Goal: Register for event/course

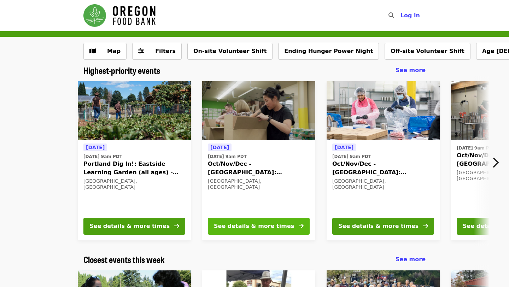
click at [279, 224] on div "See details & more times" at bounding box center [254, 226] width 80 height 8
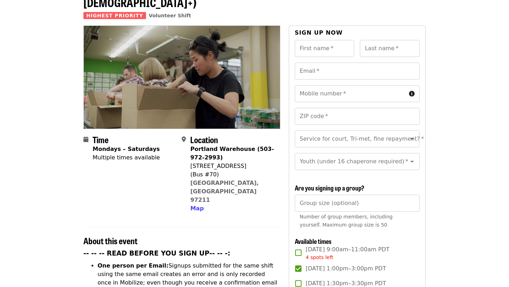
scroll to position [49, 0]
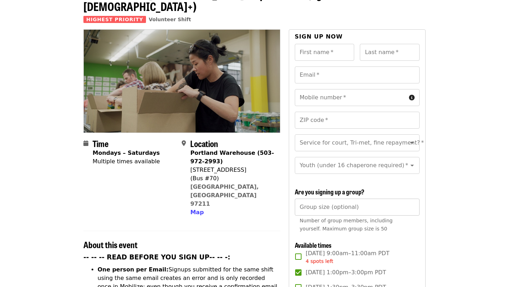
click at [320, 199] on input "Group size (optional)" at bounding box center [357, 207] width 125 height 17
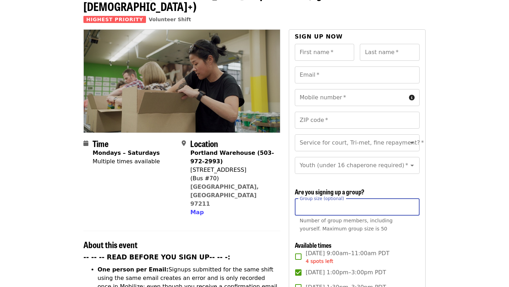
click at [411, 199] on input "*" at bounding box center [357, 207] width 125 height 17
type input "*"
click at [411, 199] on input "*" at bounding box center [357, 207] width 125 height 17
click at [414, 160] on div at bounding box center [407, 165] width 18 height 10
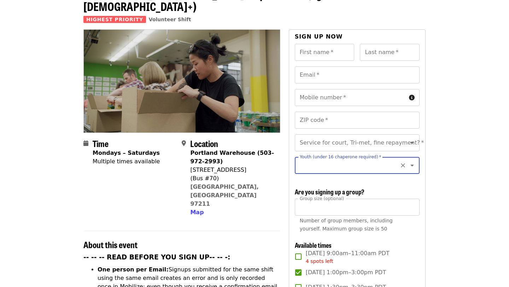
click at [401, 162] on icon "Clear" at bounding box center [402, 165] width 7 height 7
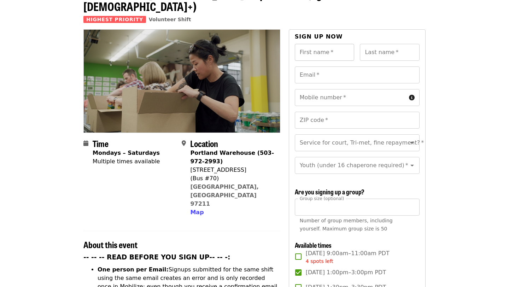
click at [337, 44] on input "First name   *" at bounding box center [325, 52] width 60 height 17
type input "*******"
type input "******"
click at [306, 66] on input "Email   *" at bounding box center [357, 74] width 125 height 17
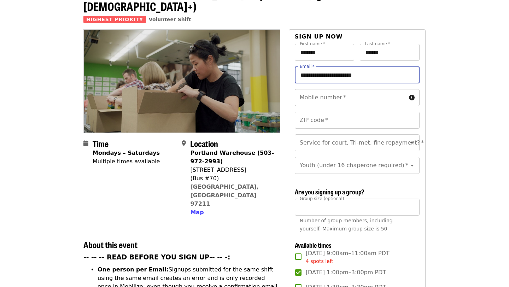
type input "**********"
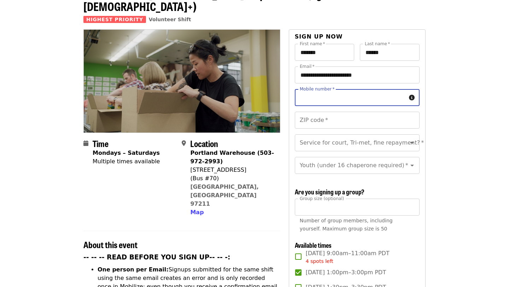
click at [347, 89] on input "Mobile number   *" at bounding box center [350, 97] width 111 height 17
type input "**********"
click at [337, 112] on input "ZIP code   *" at bounding box center [357, 120] width 125 height 17
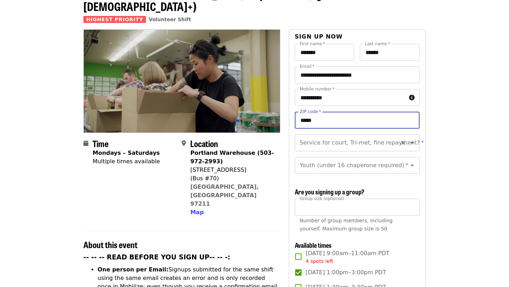
type input "*****"
click at [337, 136] on input "Service for court, Tri-met, fine repayment?   *" at bounding box center [348, 142] width 96 height 13
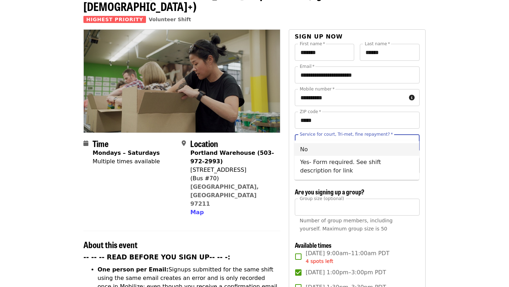
click at [318, 151] on li "No" at bounding box center [356, 149] width 125 height 13
type input "**"
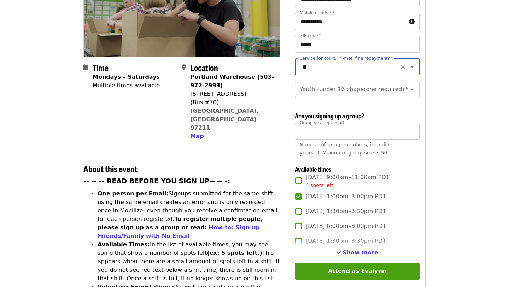
scroll to position [127, 0]
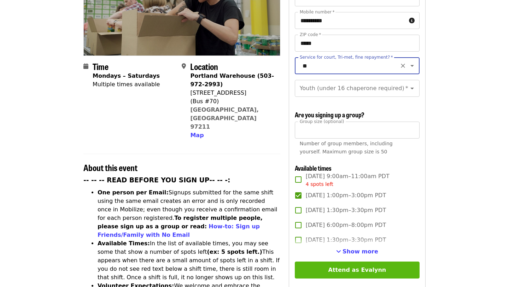
click at [361, 262] on button "Attend as Evalynn" at bounding box center [357, 270] width 125 height 17
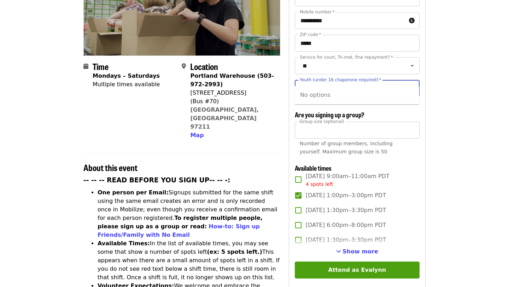
type input "**"
click at [317, 82] on input "Youth (under 16 chaperone required)   *" at bounding box center [348, 88] width 96 height 13
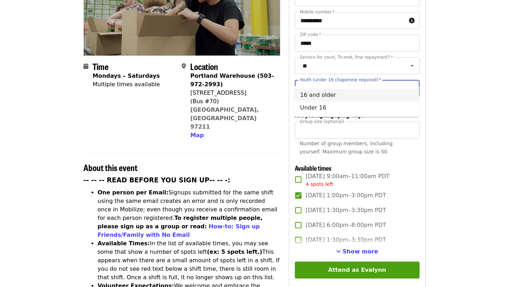
click at [345, 91] on li "16 and older" at bounding box center [356, 95] width 125 height 13
type input "**********"
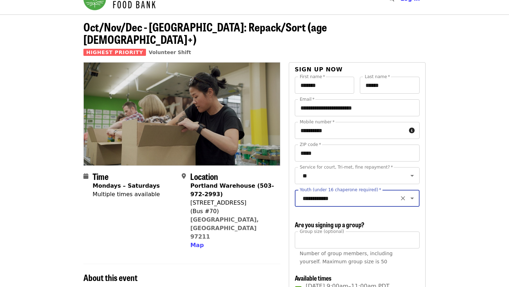
scroll to position [27, 0]
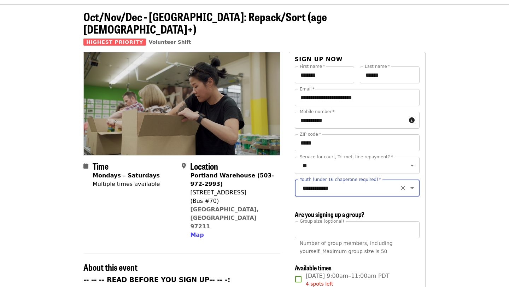
click at [415, 184] on icon "Open" at bounding box center [412, 188] width 8 height 8
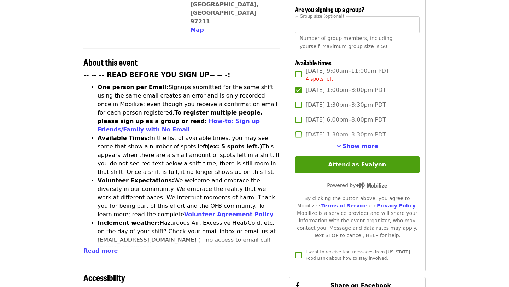
scroll to position [232, 0]
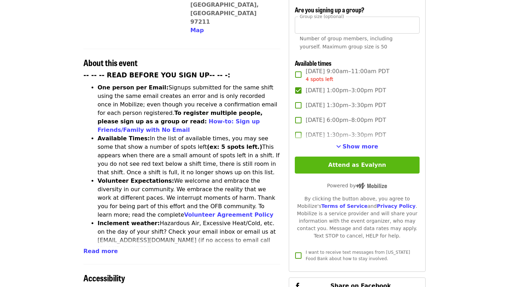
click at [330, 157] on button "Attend as Evalynn" at bounding box center [357, 165] width 125 height 17
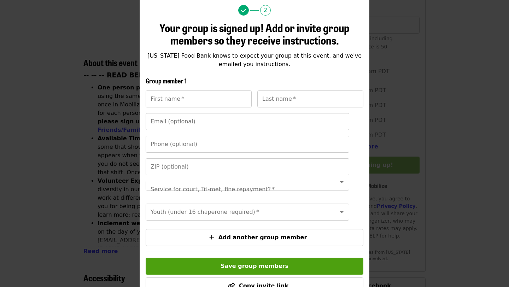
scroll to position [64, 0]
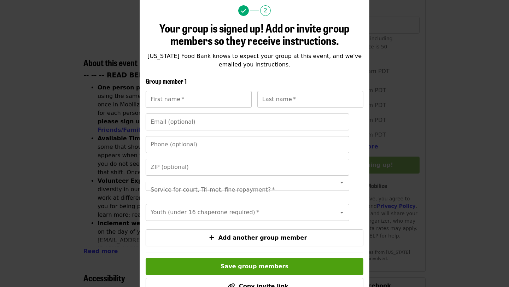
click at [207, 104] on input "First name   *" at bounding box center [199, 99] width 106 height 17
type input "****"
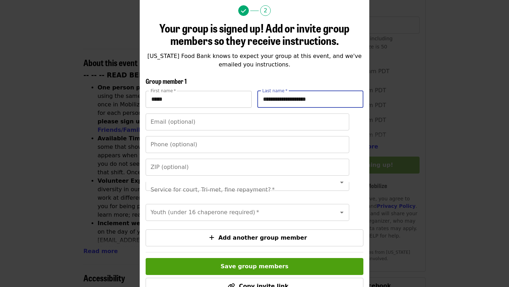
type input "**********"
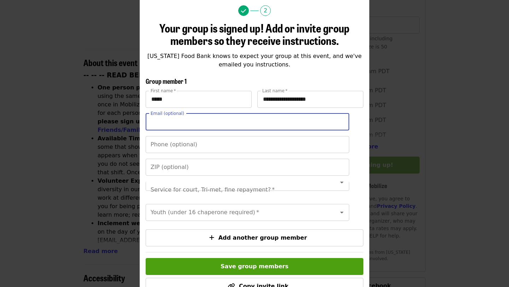
click at [177, 121] on input "Email (optional)" at bounding box center [248, 121] width 204 height 17
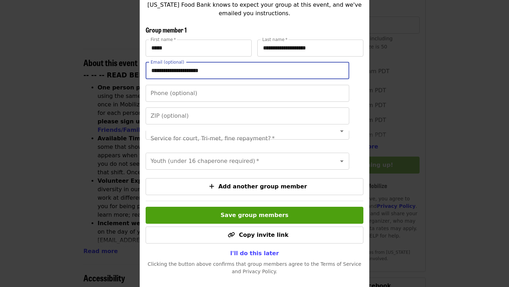
scroll to position [124, 0]
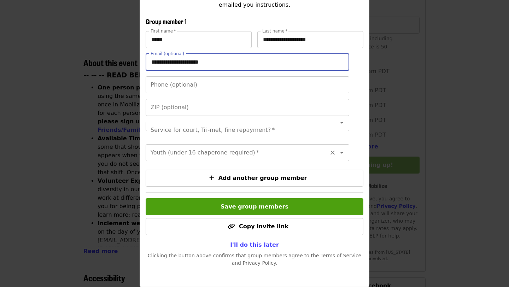
type input "**********"
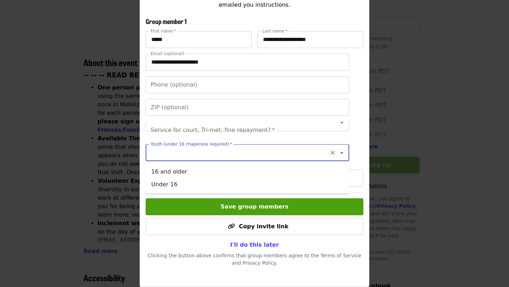
click at [256, 151] on input "Youth (under 16 chaperone required)   *" at bounding box center [238, 152] width 175 height 13
click at [179, 170] on li "16 and older" at bounding box center [248, 171] width 204 height 13
type input "**********"
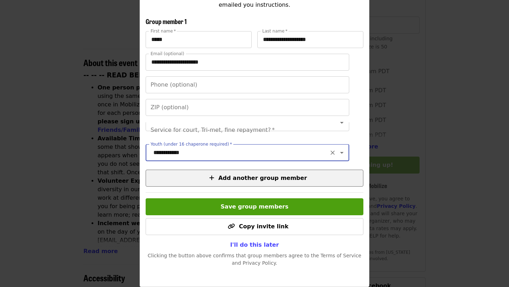
click at [241, 177] on span "Add another group member" at bounding box center [262, 178] width 89 height 7
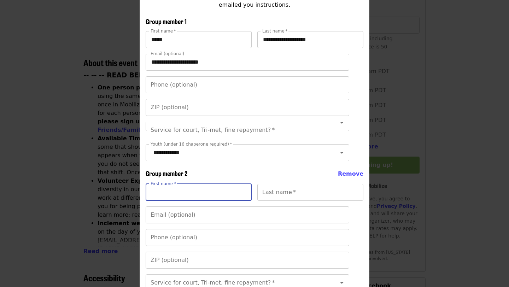
click at [180, 193] on input "First name   *" at bounding box center [199, 192] width 106 height 17
type input "****"
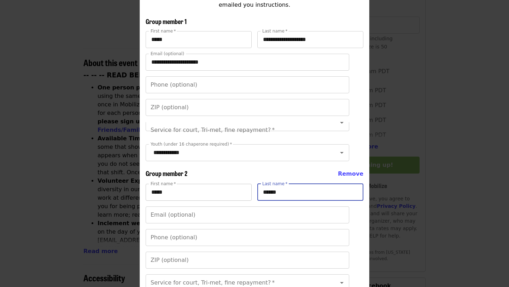
type input "******"
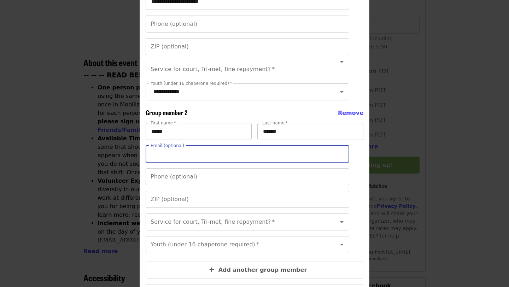
scroll to position [185, 0]
click at [193, 243] on input "Youth (under 16 chaperone required)   *" at bounding box center [238, 244] width 175 height 13
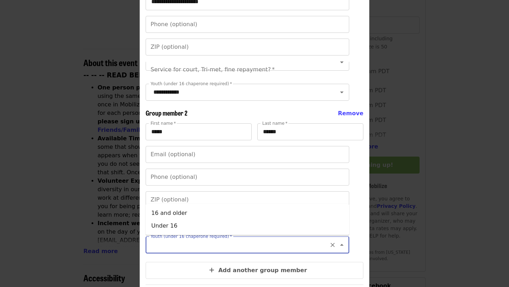
click at [343, 246] on icon "Close" at bounding box center [342, 245] width 8 height 8
click at [285, 248] on input "Youth (under 16 chaperone required)   *" at bounding box center [238, 244] width 175 height 13
click at [169, 214] on li "16 and older" at bounding box center [248, 213] width 204 height 13
type input "**********"
click at [176, 153] on div "Email (optional) Email (optional)" at bounding box center [248, 154] width 204 height 17
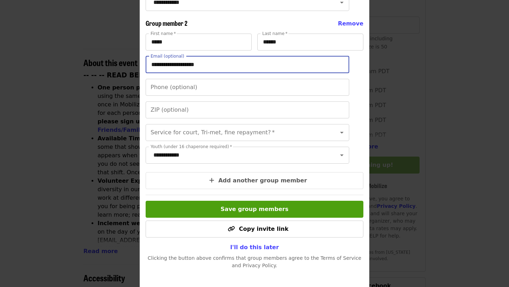
scroll to position [277, 0]
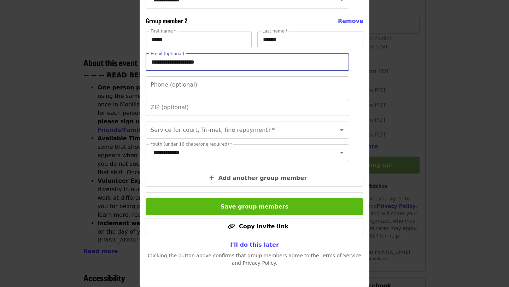
type input "**********"
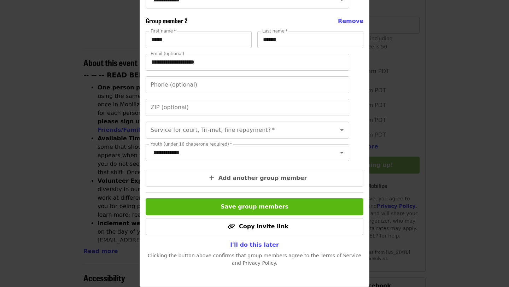
click at [230, 208] on span "Save group members" at bounding box center [255, 206] width 68 height 7
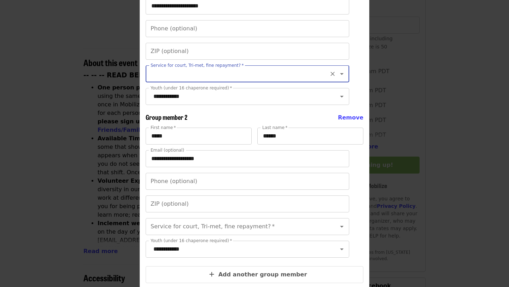
scroll to position [176, 0]
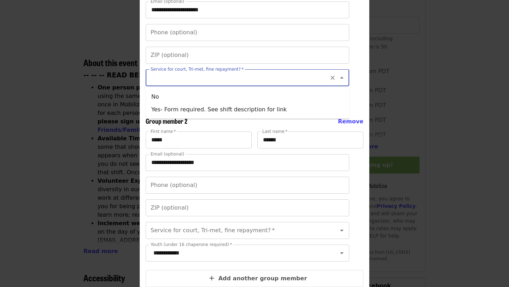
click at [163, 78] on input "Service for court, Tri-met, fine repayment?   *" at bounding box center [238, 77] width 175 height 13
click at [160, 98] on li "No" at bounding box center [248, 96] width 204 height 13
type input "**"
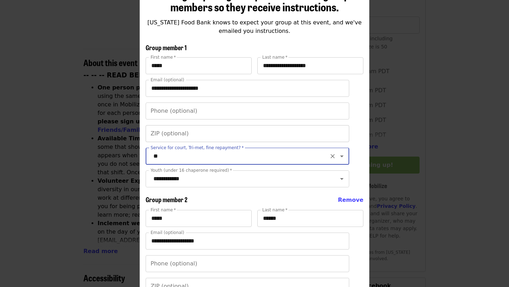
scroll to position [94, 0]
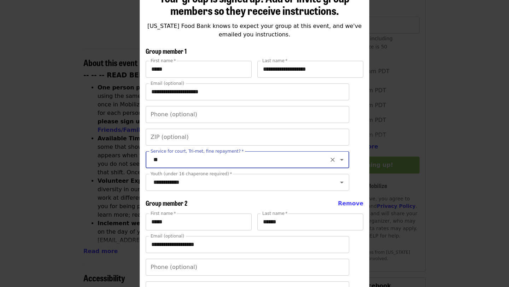
click at [198, 160] on input "**" at bounding box center [238, 159] width 175 height 13
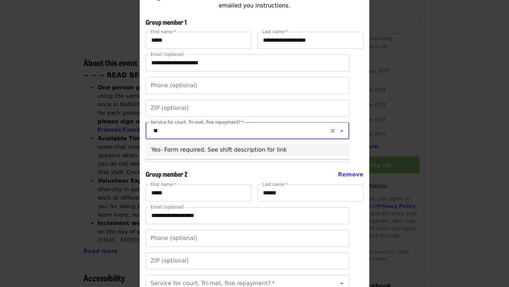
scroll to position [180, 0]
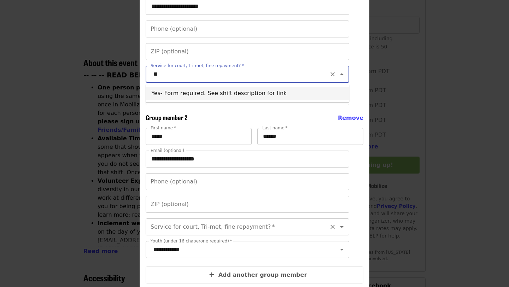
click at [168, 227] on input "Service for court, Tri-met, fine repayment?   *" at bounding box center [238, 226] width 175 height 13
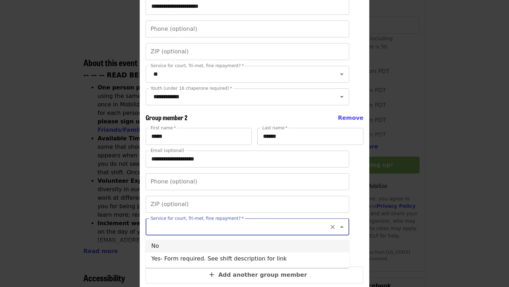
click at [166, 247] on li "No" at bounding box center [248, 246] width 204 height 13
type input "**"
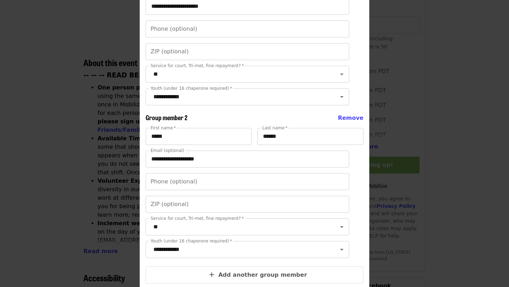
click at [357, 80] on div "Service for court, Tri-met, fine repayment?   * ** Service for court, Tri-met, …" at bounding box center [255, 74] width 218 height 17
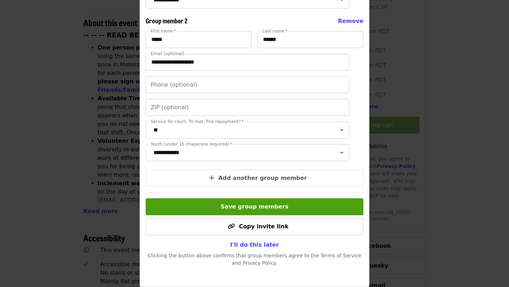
scroll to position [272, 0]
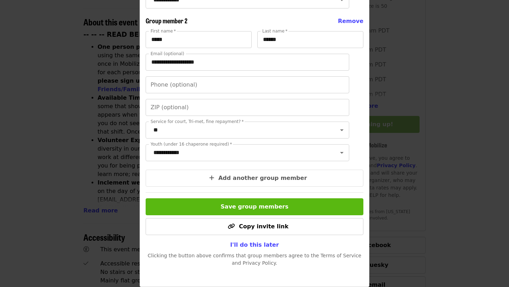
click at [247, 205] on span "Save group members" at bounding box center [255, 206] width 68 height 7
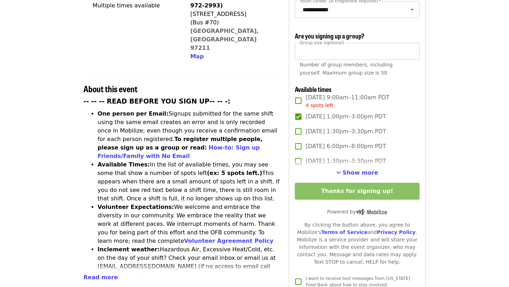
scroll to position [207, 0]
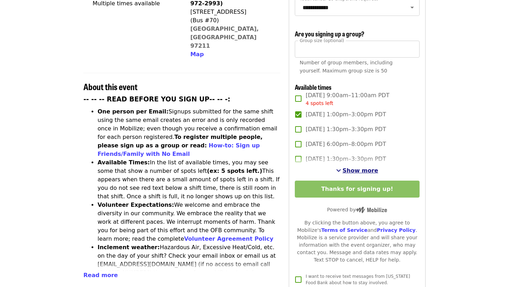
click at [356, 167] on span "Show more" at bounding box center [361, 170] width 36 height 7
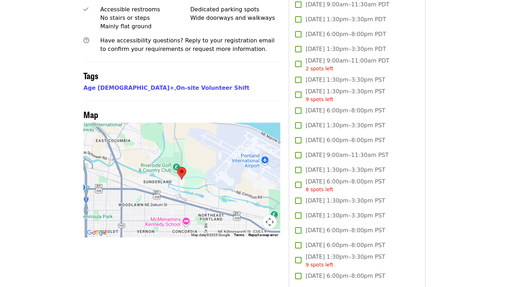
scroll to position [0, 0]
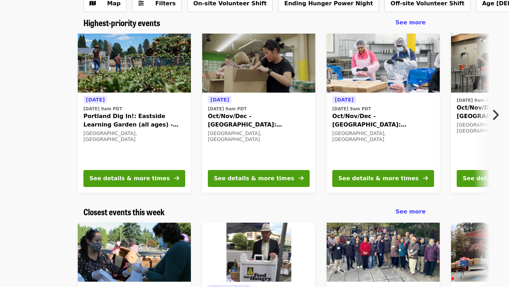
scroll to position [52, 0]
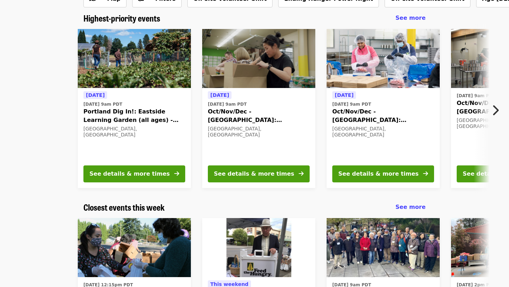
click at [496, 111] on icon "chevron-right icon" at bounding box center [495, 110] width 7 height 13
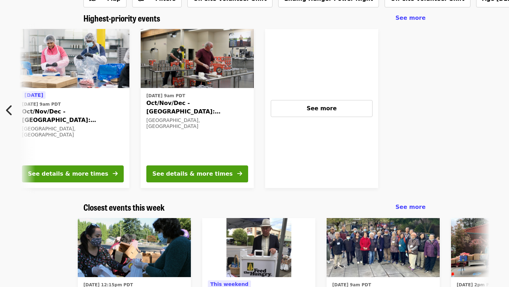
scroll to position [0, 314]
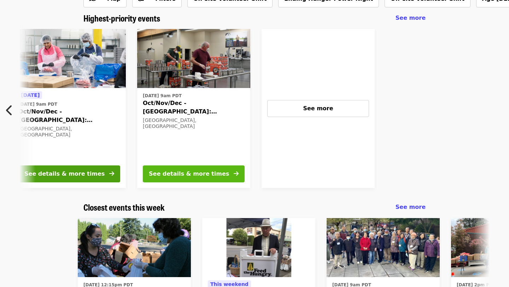
click at [186, 173] on div "See details & more times" at bounding box center [189, 174] width 80 height 8
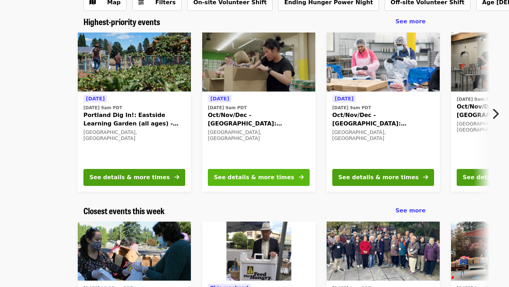
scroll to position [42, 0]
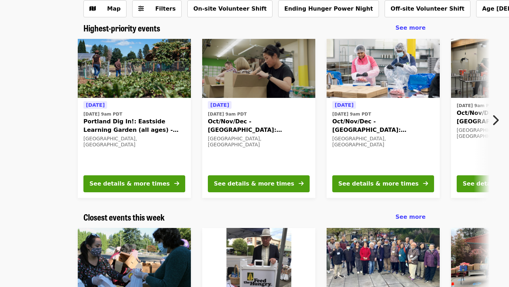
click at [240, 194] on div "See details & more times" at bounding box center [259, 185] width 102 height 20
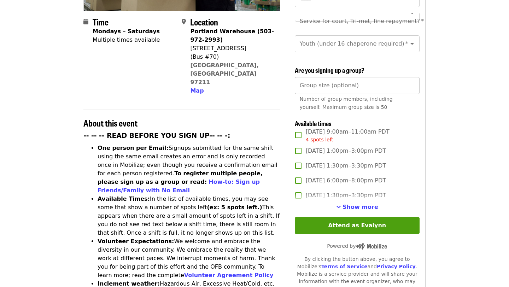
scroll to position [172, 0]
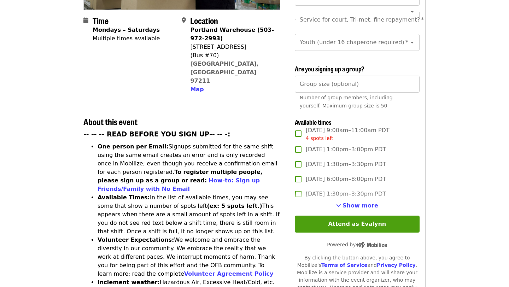
click at [362, 188] on label "Wed, Oct 15, 1:30pm–3:30pm PDT" at bounding box center [352, 194] width 123 height 15
click at [357, 202] on span "Show more" at bounding box center [361, 205] width 36 height 7
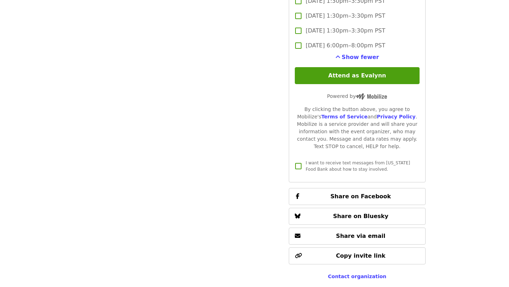
scroll to position [1277, 0]
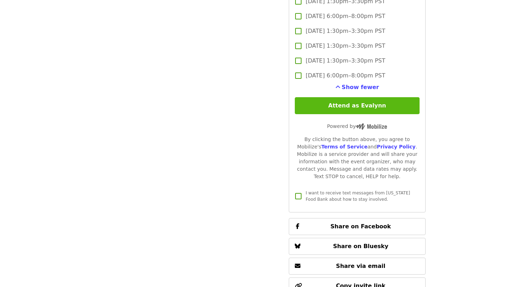
click at [361, 97] on button "Attend as Evalynn" at bounding box center [357, 105] width 125 height 17
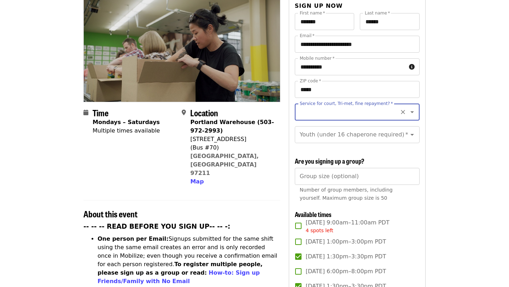
scroll to position [80, 0]
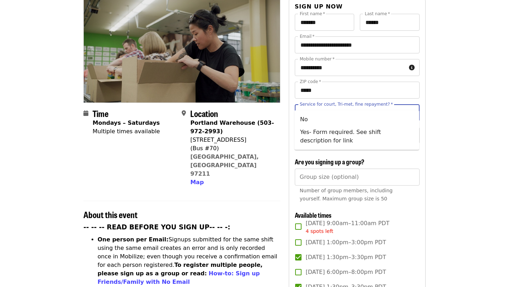
click at [311, 106] on input "Service for court, Tri-met, fine repayment?   *" at bounding box center [348, 112] width 96 height 13
click at [305, 118] on li "No" at bounding box center [356, 119] width 125 height 13
type input "**"
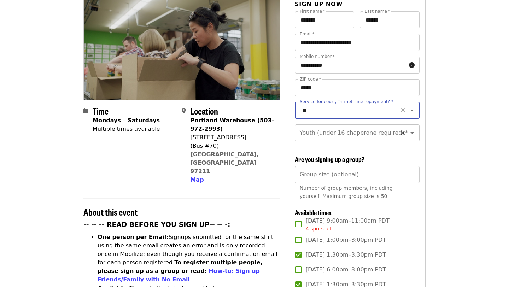
click at [365, 126] on input "Youth (under 16 chaperone required)   *" at bounding box center [348, 132] width 96 height 13
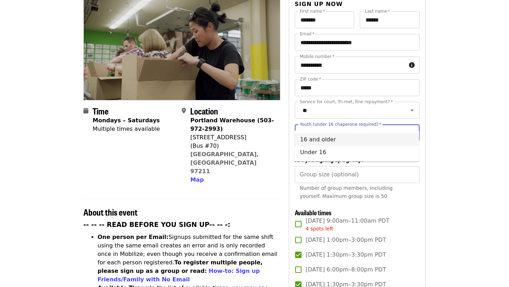
click at [321, 143] on li "16 and older" at bounding box center [356, 139] width 125 height 13
type input "**********"
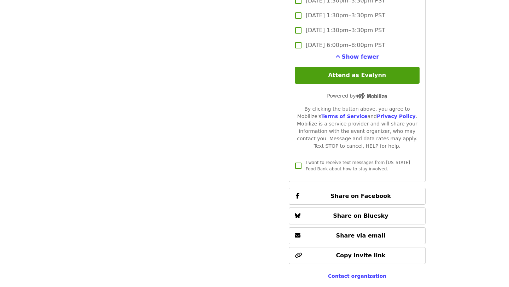
scroll to position [1222, 0]
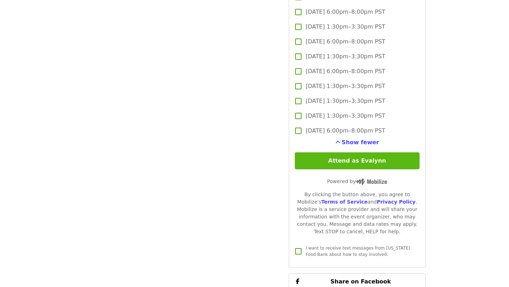
click at [373, 152] on button "Attend as Evalynn" at bounding box center [357, 160] width 125 height 17
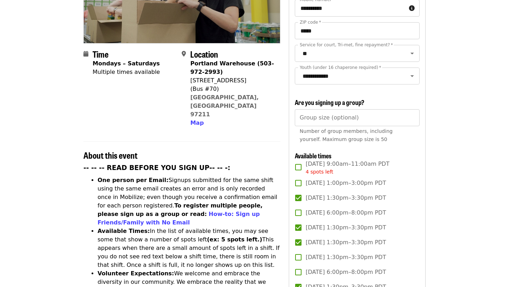
scroll to position [0, 0]
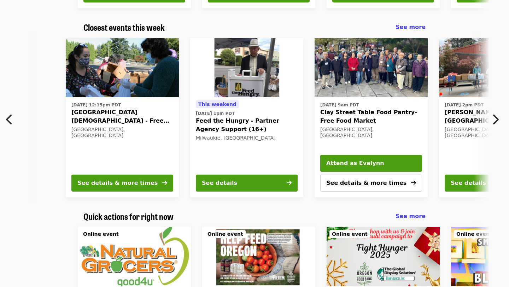
scroll to position [0, 7]
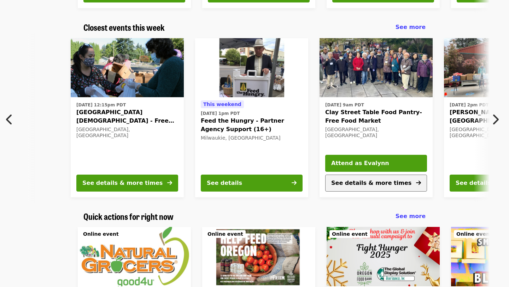
click at [373, 188] on button "See details & more times" at bounding box center [376, 183] width 102 height 17
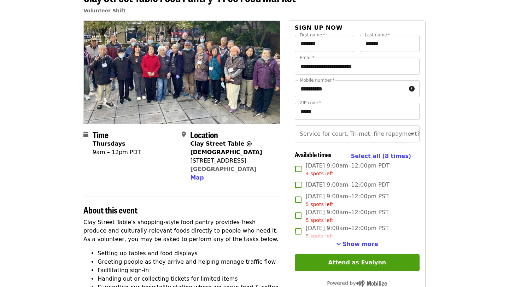
scroll to position [47, 0]
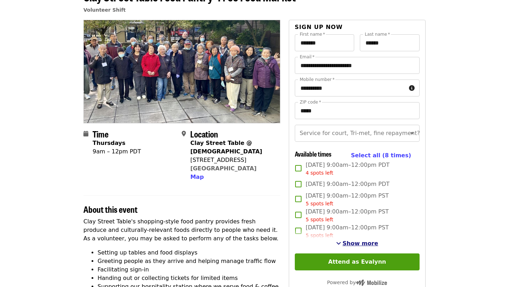
click at [356, 246] on span "Show more" at bounding box center [361, 243] width 36 height 7
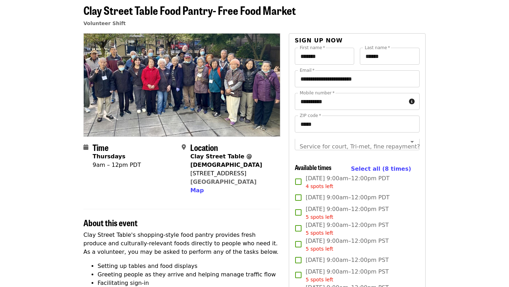
scroll to position [0, 0]
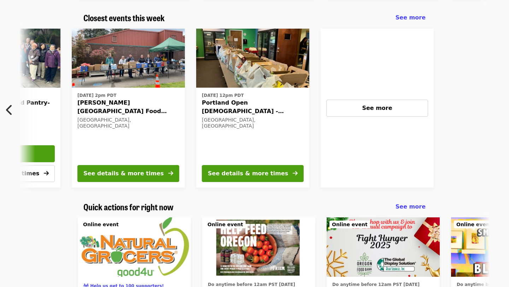
scroll to position [0, 380]
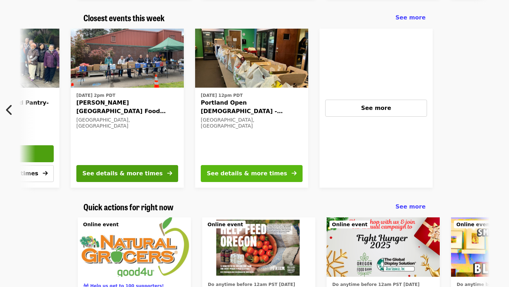
click at [262, 174] on div "See details & more times" at bounding box center [247, 173] width 80 height 8
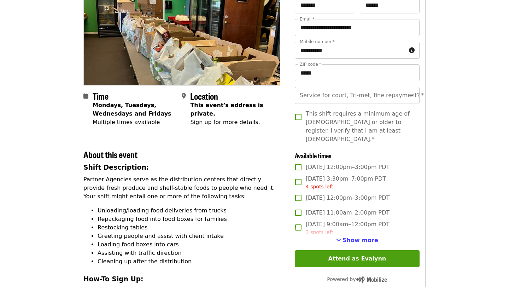
scroll to position [89, 0]
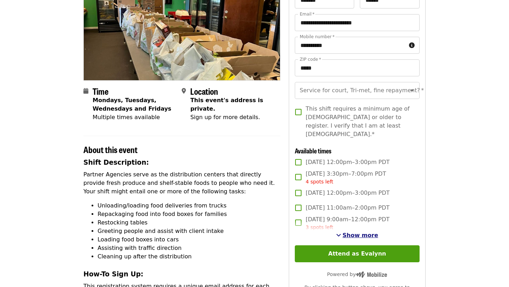
click at [361, 232] on span "Show more" at bounding box center [361, 235] width 36 height 7
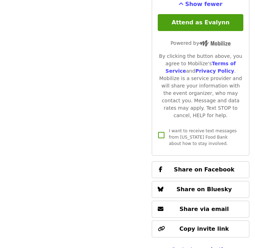
scroll to position [648, 0]
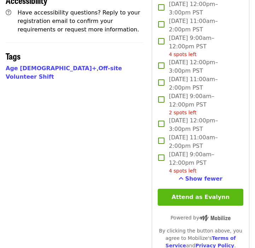
click at [210, 189] on button "Attend as Evalynn" at bounding box center [201, 197] width 86 height 17
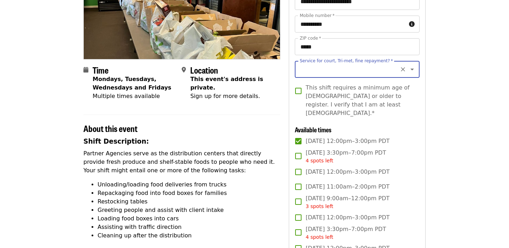
scroll to position [107, 0]
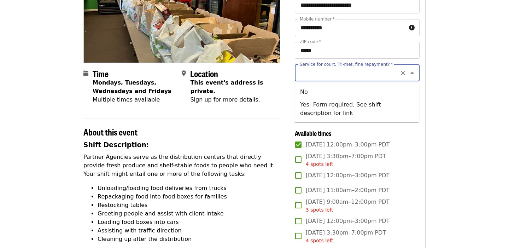
click at [315, 71] on input "Service for court, Tri-met, fine repayment?   *" at bounding box center [348, 72] width 96 height 13
click at [307, 89] on li "No" at bounding box center [356, 92] width 125 height 13
type input "**"
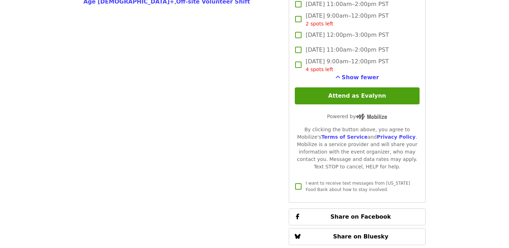
scroll to position [490, 0]
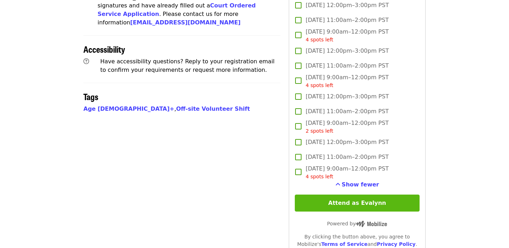
click at [331, 194] on button "Attend as Evalynn" at bounding box center [357, 202] width 125 height 17
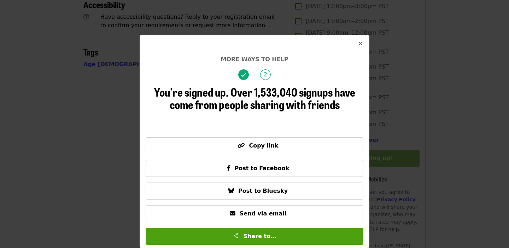
scroll to position [531, 0]
click at [359, 43] on icon "times icon" at bounding box center [360, 43] width 4 height 7
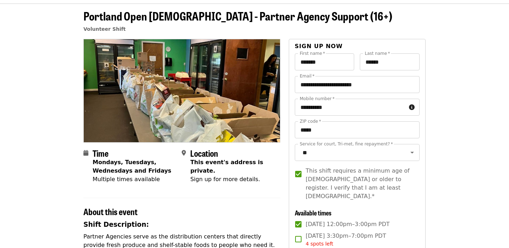
scroll to position [0, 0]
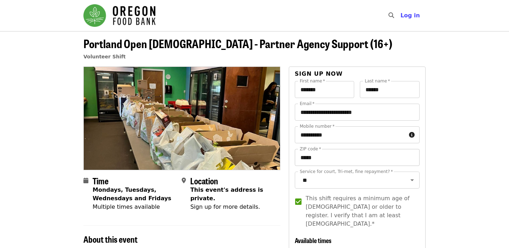
click at [337, 158] on input "*****" at bounding box center [357, 157] width 125 height 17
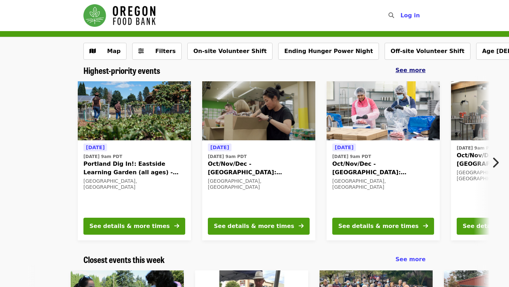
click at [419, 68] on span "See more" at bounding box center [411, 70] width 30 height 7
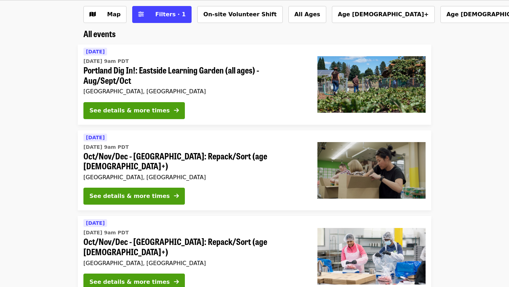
scroll to position [38, 0]
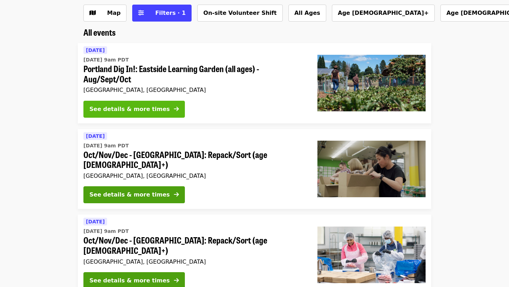
click at [145, 105] on div "See details & more times" at bounding box center [129, 109] width 80 height 8
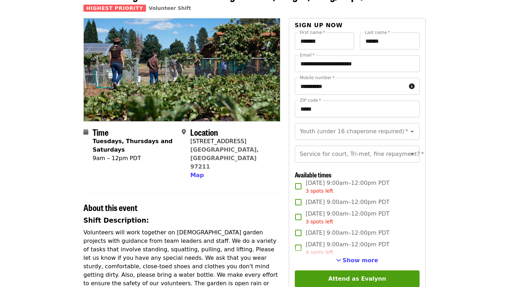
scroll to position [49, 0]
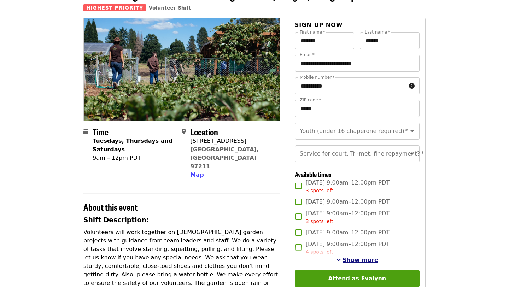
click at [358, 261] on span "Show more" at bounding box center [361, 260] width 36 height 7
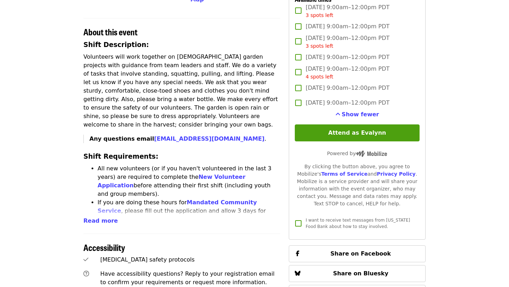
scroll to position [228, 0]
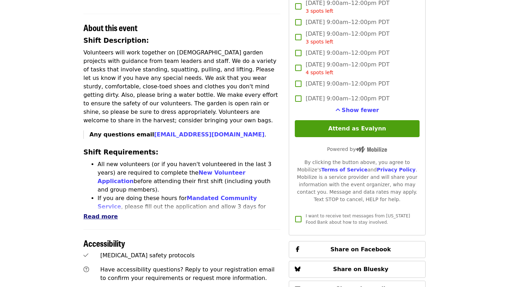
click at [87, 213] on span "Read more" at bounding box center [100, 216] width 34 height 7
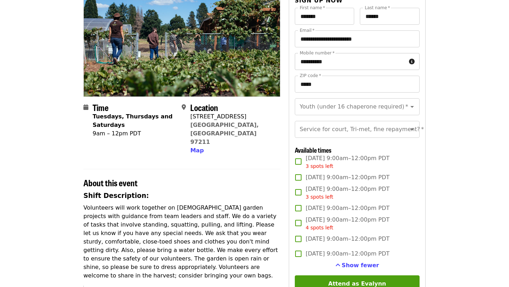
scroll to position [0, 0]
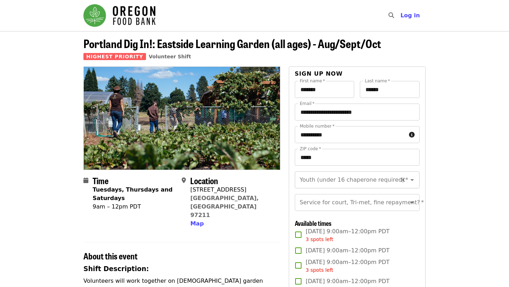
click at [360, 179] on input "Youth (under 16 chaperone required)   *" at bounding box center [348, 179] width 96 height 13
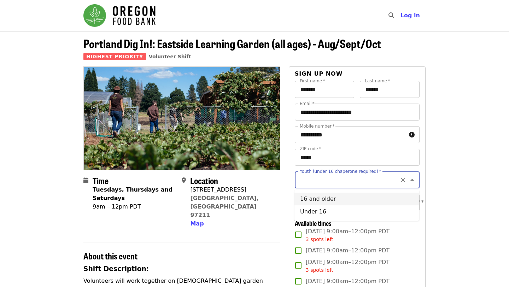
click at [320, 202] on li "16 and older" at bounding box center [356, 199] width 125 height 13
type input "**********"
click at [321, 207] on input "Service for court, Tri-met, fine repayment?   *" at bounding box center [348, 202] width 96 height 13
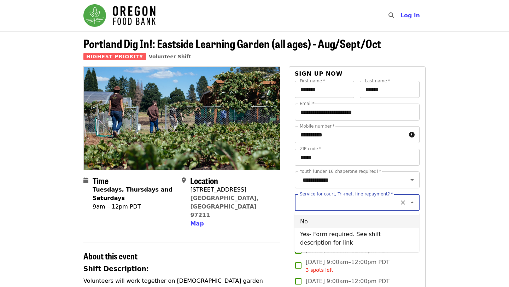
click at [306, 222] on li "No" at bounding box center [356, 221] width 125 height 13
type input "**"
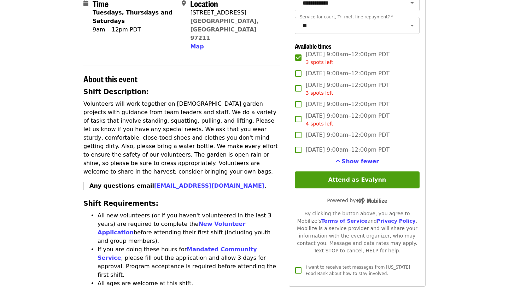
scroll to position [179, 0]
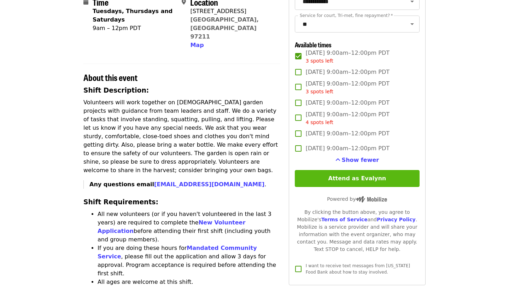
click at [391, 183] on button "Attend as Evalynn" at bounding box center [357, 178] width 125 height 17
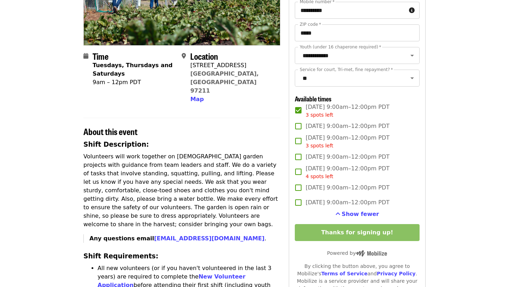
scroll to position [0, 0]
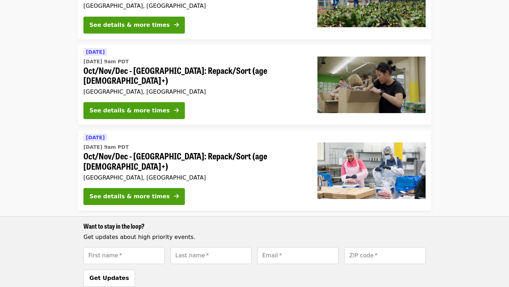
scroll to position [133, 0]
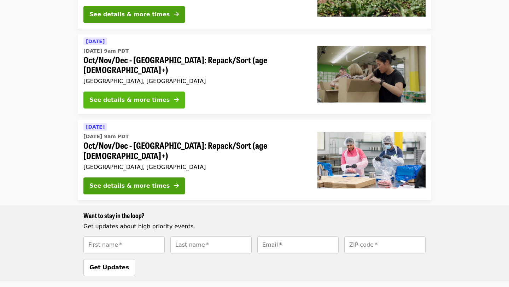
click at [134, 96] on div "See details & more times" at bounding box center [129, 100] width 80 height 8
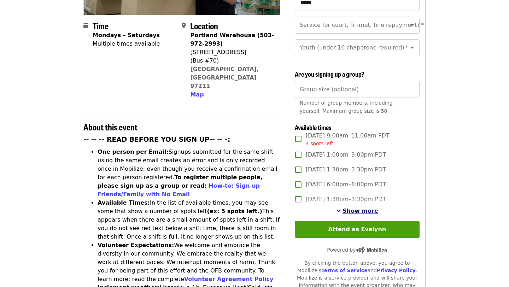
scroll to position [168, 0]
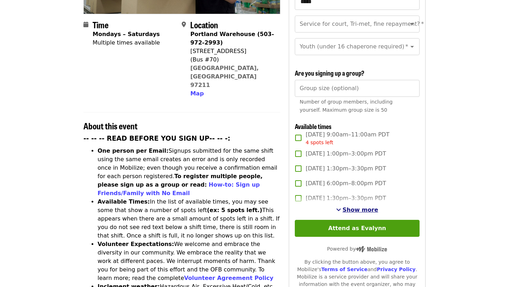
click at [356, 206] on span "Show more" at bounding box center [361, 209] width 36 height 7
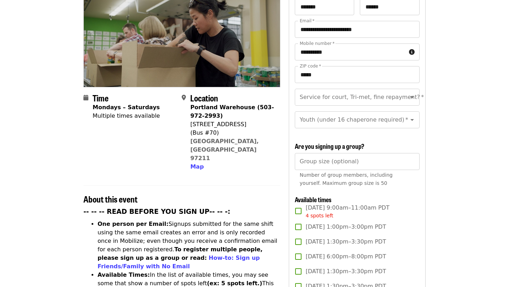
scroll to position [0, 0]
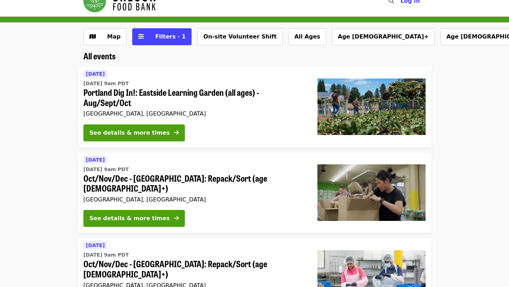
scroll to position [20, 0]
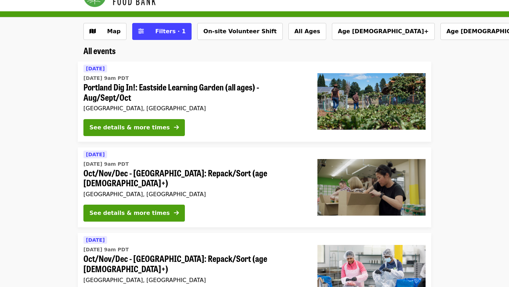
click at [150, 19] on div "Map Filters · 1 On-site Volunteer Shift All Ages Age 16+ Age 10+ Age 8+ More fi…" at bounding box center [254, 31] width 509 height 28
click at [150, 27] on button "Filters · 1" at bounding box center [161, 31] width 59 height 17
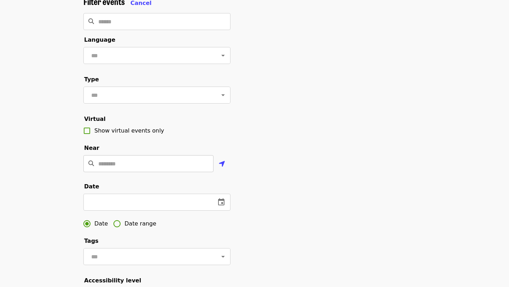
scroll to position [0, 0]
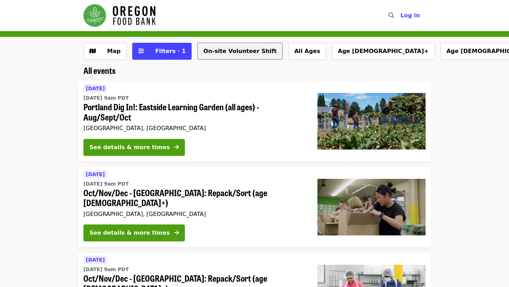
click at [235, 54] on button "On-site Volunteer Shift" at bounding box center [239, 51] width 85 height 17
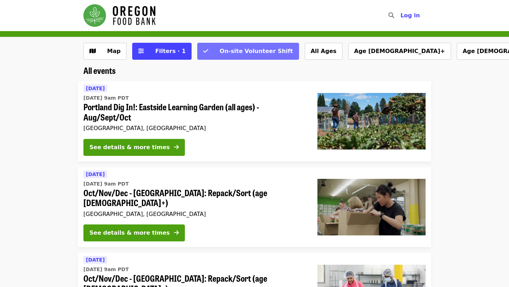
click at [220, 48] on span "On-site Volunteer Shift" at bounding box center [256, 51] width 73 height 7
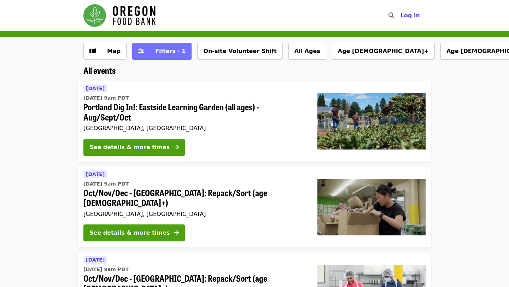
click at [168, 53] on span "Filters · 1" at bounding box center [170, 51] width 30 height 7
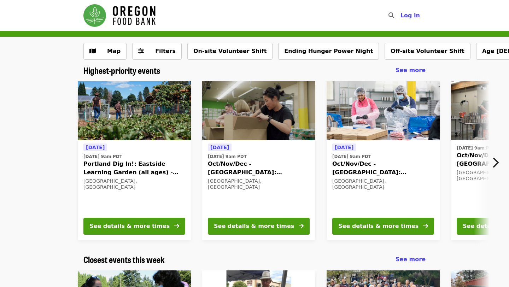
click at [493, 163] on icon "chevron-right icon" at bounding box center [495, 162] width 7 height 13
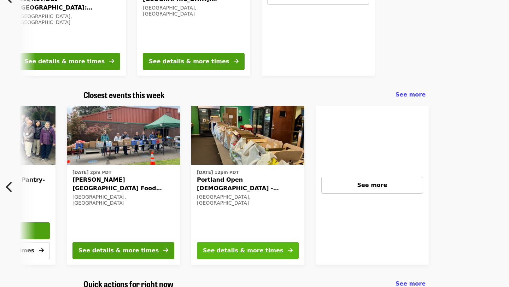
scroll to position [0, 380]
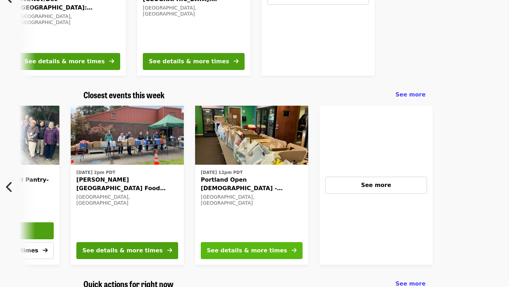
click at [240, 249] on div "See details & more times" at bounding box center [247, 250] width 80 height 8
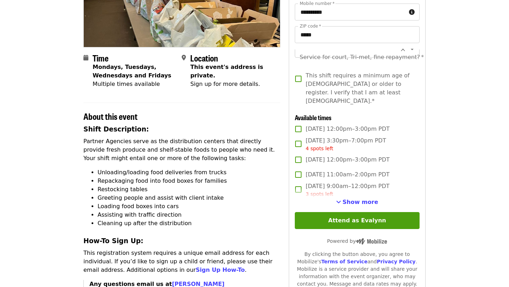
scroll to position [128, 0]
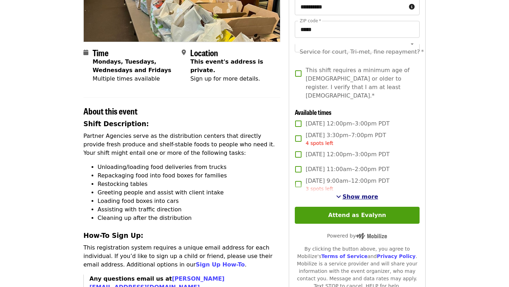
click at [352, 193] on span "Show more" at bounding box center [361, 196] width 36 height 7
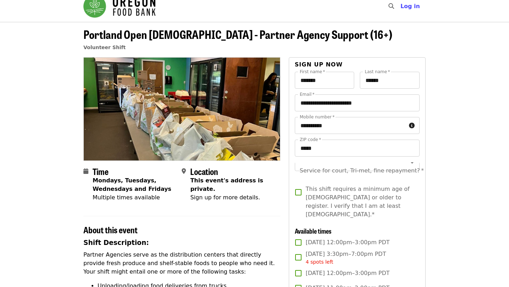
scroll to position [0, 0]
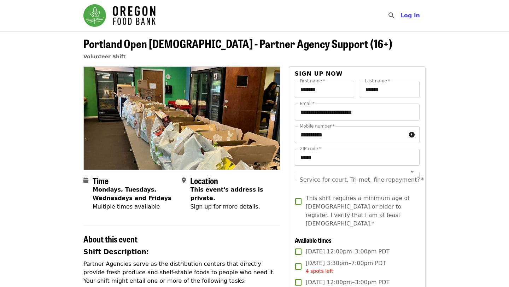
click at [327, 157] on input "*****" at bounding box center [357, 157] width 125 height 17
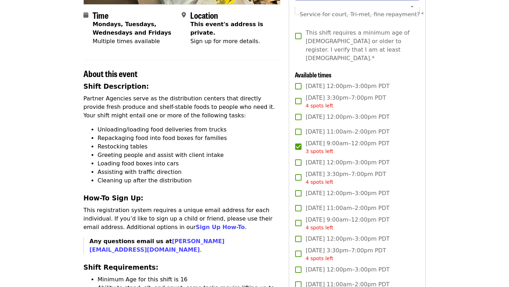
scroll to position [166, 0]
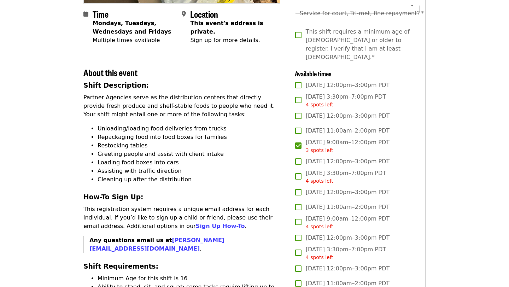
click at [334, 157] on span "Mon, Oct 20, 12:00pm–3:00pm PDT" at bounding box center [348, 161] width 84 height 8
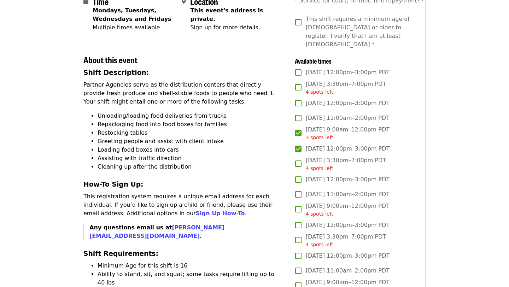
scroll to position [181, 0]
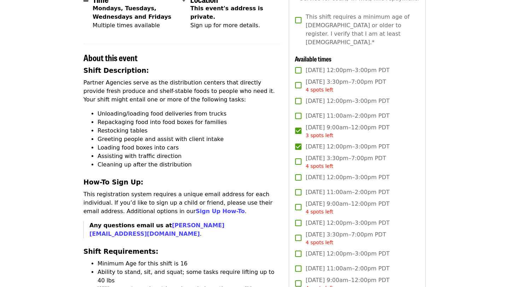
click at [305, 121] on div "**********" at bounding box center [357, 251] width 137 height 733
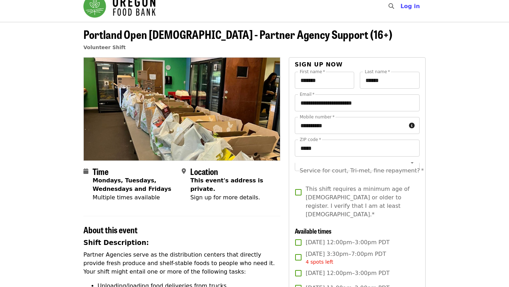
scroll to position [0, 0]
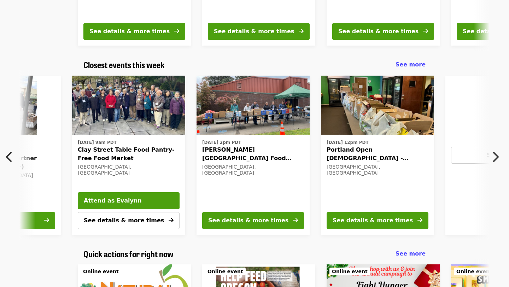
scroll to position [0, 256]
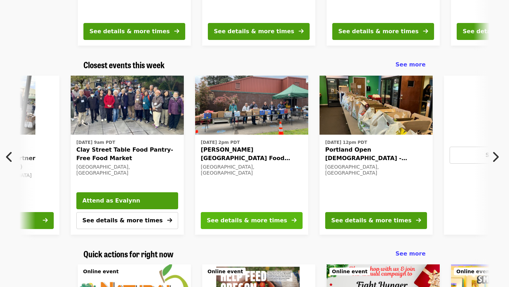
click at [251, 220] on div "See details & more times" at bounding box center [247, 220] width 80 height 8
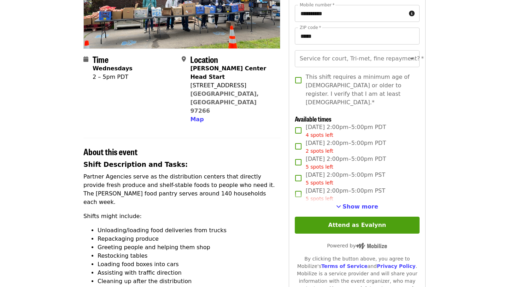
scroll to position [119, 0]
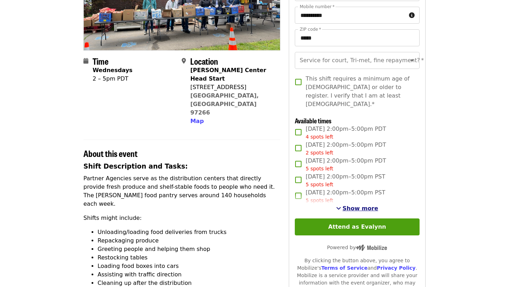
click at [359, 205] on span "Show more" at bounding box center [361, 208] width 36 height 7
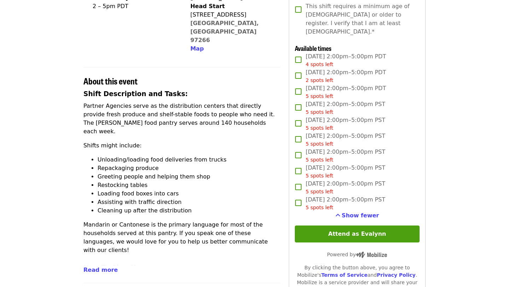
scroll to position [191, 0]
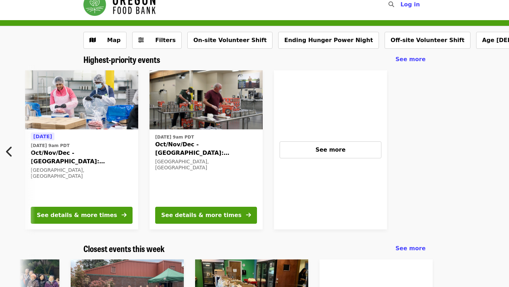
scroll to position [0, 314]
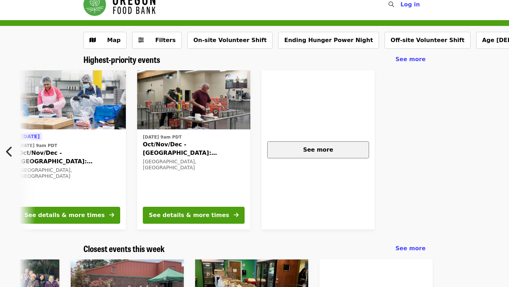
click at [320, 152] on span "See more" at bounding box center [318, 149] width 30 height 7
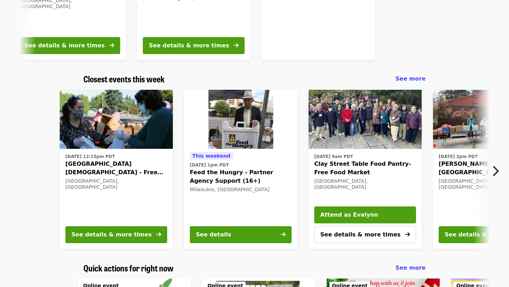
scroll to position [0, 0]
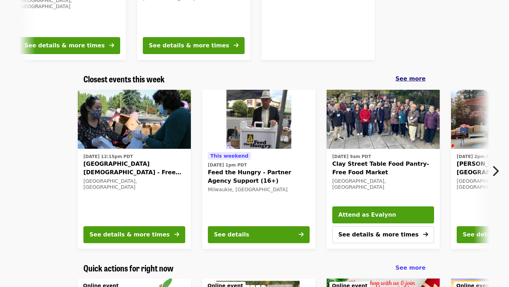
click at [404, 80] on span "See more" at bounding box center [411, 78] width 30 height 7
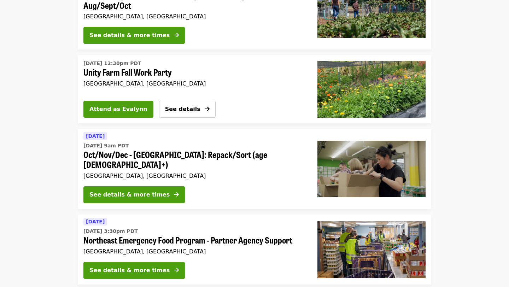
scroll to position [661, 0]
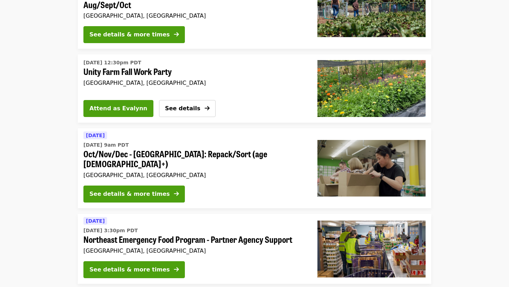
click at [153, 186] on button "See details & more times" at bounding box center [133, 194] width 101 height 17
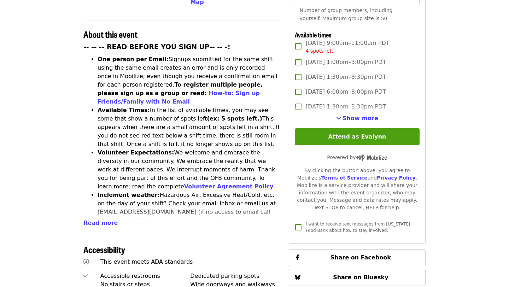
scroll to position [261, 0]
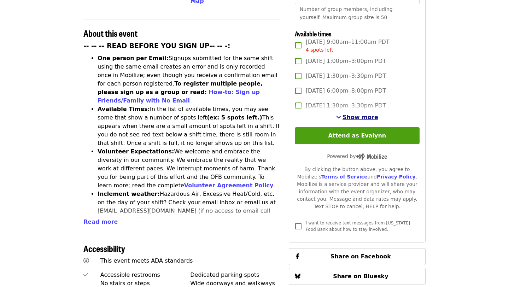
click at [359, 113] on button "Show more" at bounding box center [357, 117] width 42 height 8
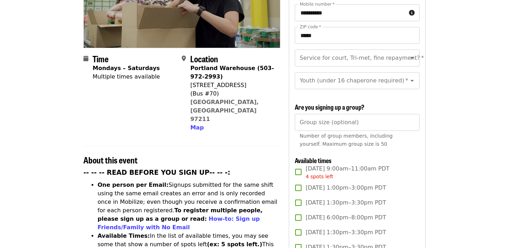
scroll to position [0, 0]
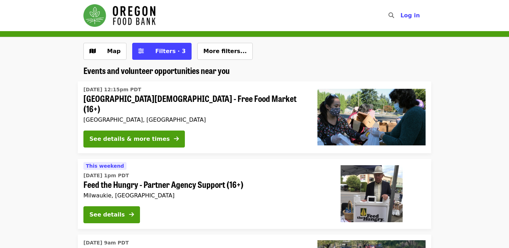
scroll to position [661, 0]
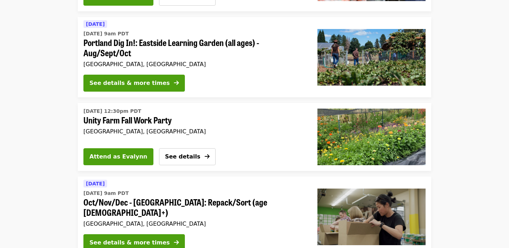
scroll to position [1406, 0]
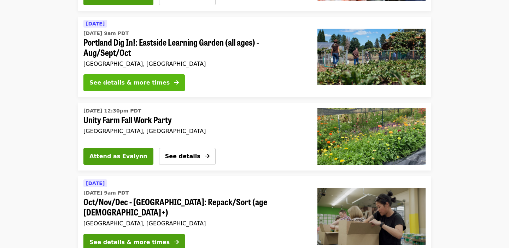
click at [117, 78] on div "See details & more times" at bounding box center [129, 82] width 80 height 8
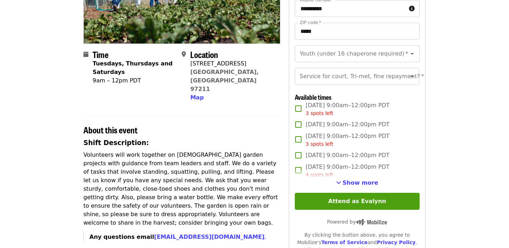
scroll to position [128, 0]
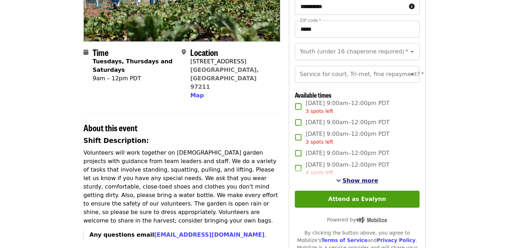
click at [355, 182] on span "Show more" at bounding box center [361, 180] width 36 height 7
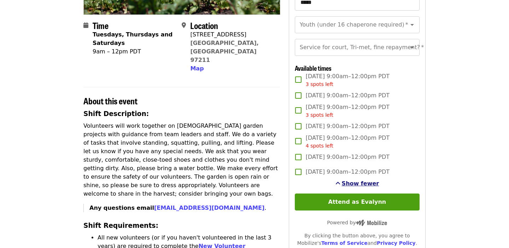
scroll to position [157, 0]
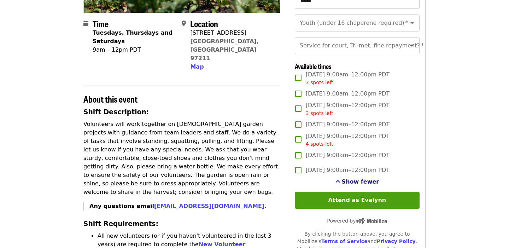
click at [355, 180] on span "Show fewer" at bounding box center [360, 181] width 37 height 7
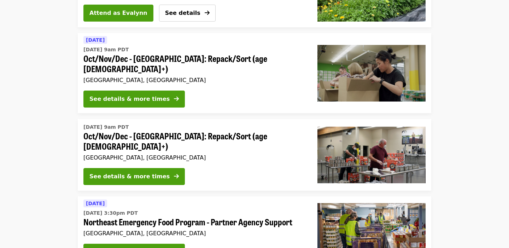
scroll to position [1553, 0]
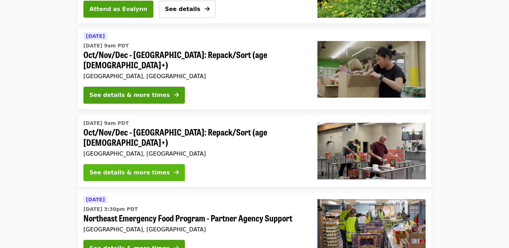
click at [150, 168] on div "See details & more times" at bounding box center [129, 172] width 80 height 8
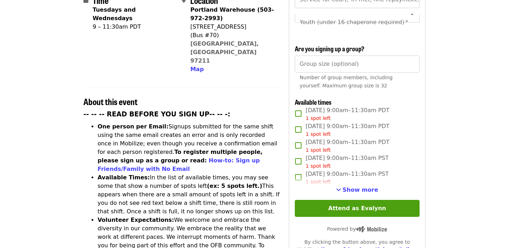
scroll to position [193, 0]
click at [364, 186] on span "Show more" at bounding box center [361, 189] width 36 height 7
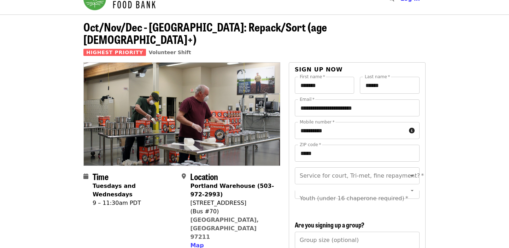
scroll to position [10, 0]
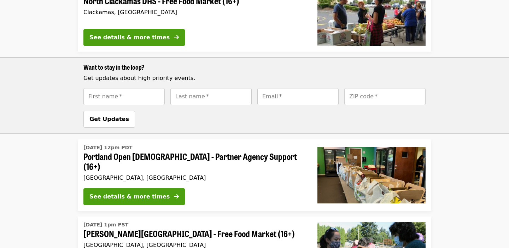
scroll to position [1058, 0]
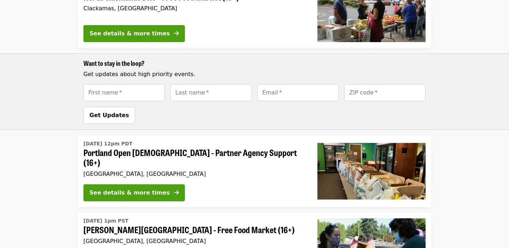
click at [204, 147] on span "Portland Open Bible - Partner Agency Support (16+)" at bounding box center [194, 157] width 223 height 21
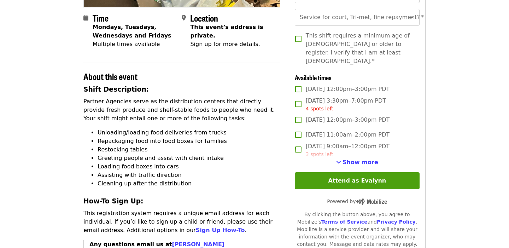
scroll to position [165, 0]
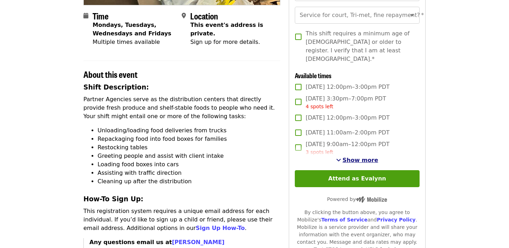
click at [349, 157] on span "Show more" at bounding box center [361, 160] width 36 height 7
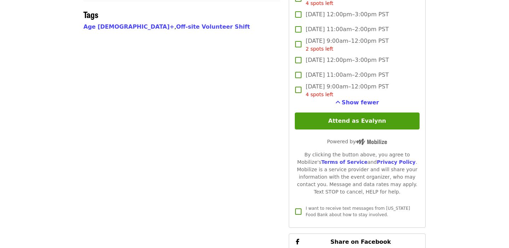
scroll to position [570, 0]
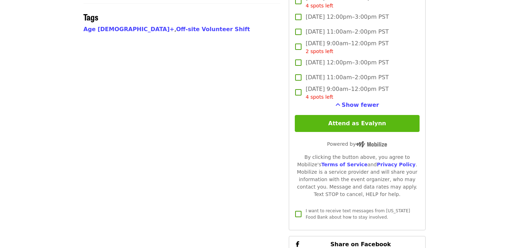
click at [340, 115] on button "Attend as Evalynn" at bounding box center [357, 123] width 125 height 17
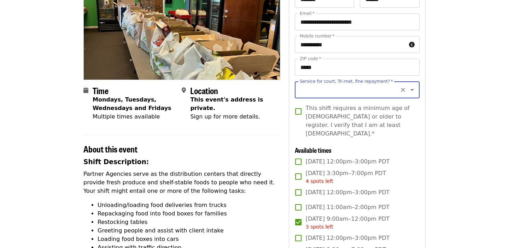
scroll to position [89, 0]
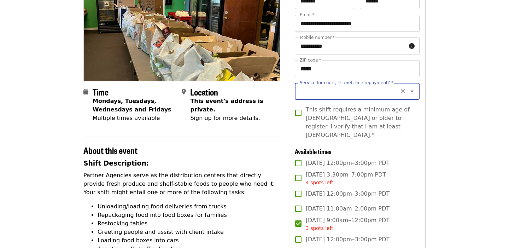
click at [313, 89] on input "Service for court, Tri-met, fine repayment?   *" at bounding box center [348, 90] width 96 height 13
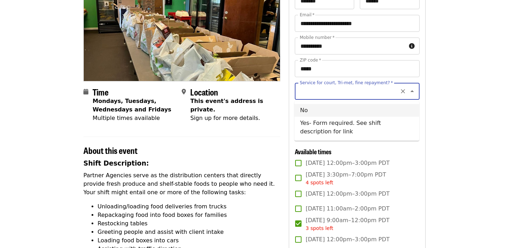
click at [301, 111] on li "No" at bounding box center [356, 110] width 125 height 13
type input "**"
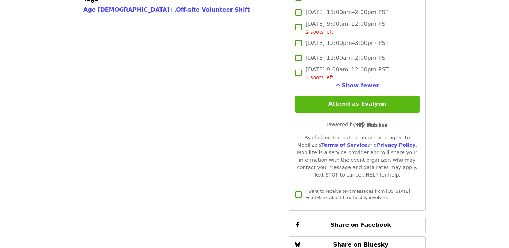
scroll to position [552, 0]
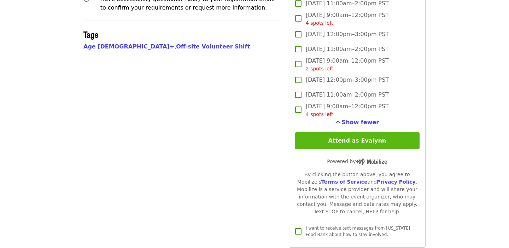
click at [335, 132] on button "Attend as Evalynn" at bounding box center [357, 140] width 125 height 17
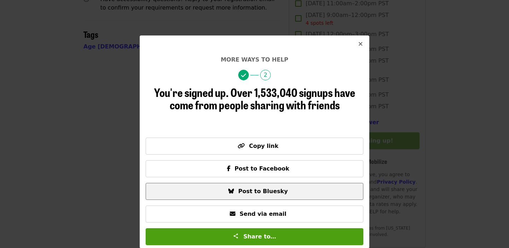
scroll to position [0, 0]
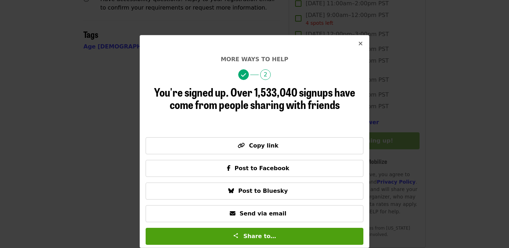
click at [264, 74] on span "2" at bounding box center [265, 74] width 11 height 11
click at [357, 43] on button "Close" at bounding box center [360, 43] width 17 height 17
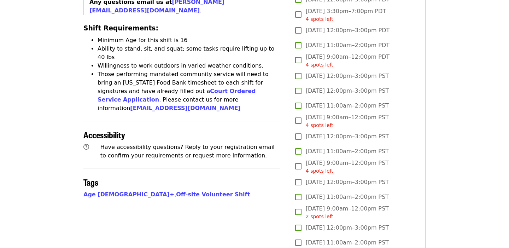
scroll to position [0, 0]
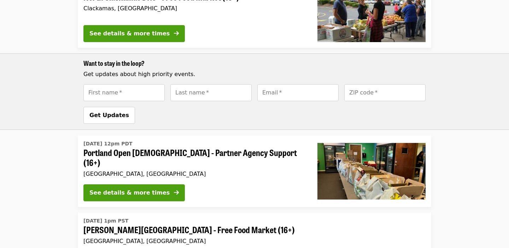
scroll to position [869, 0]
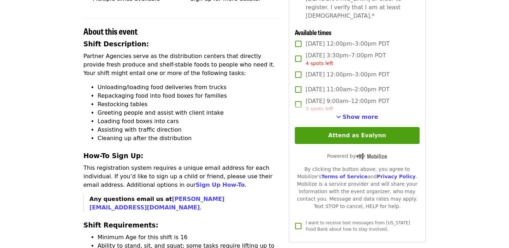
scroll to position [206, 0]
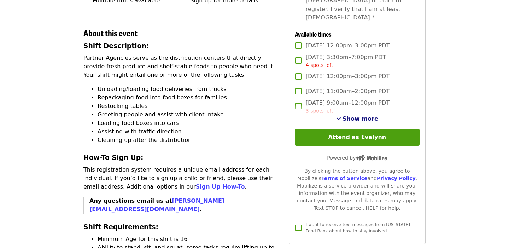
click at [350, 115] on span "Show more" at bounding box center [361, 118] width 36 height 7
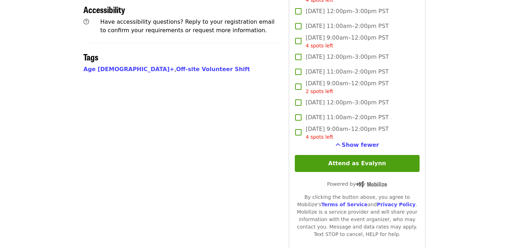
scroll to position [532, 0]
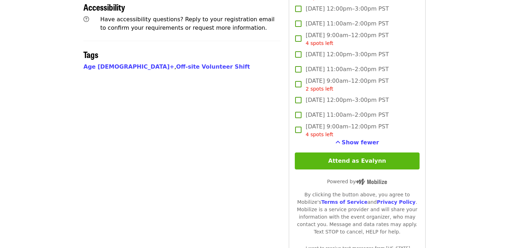
click at [358, 153] on button "Attend as Evalynn" at bounding box center [357, 160] width 125 height 17
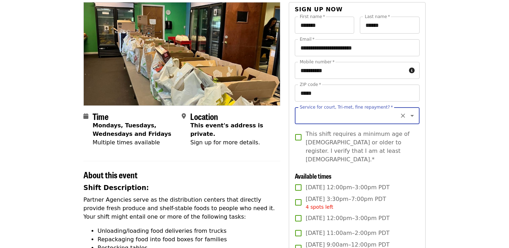
scroll to position [53, 0]
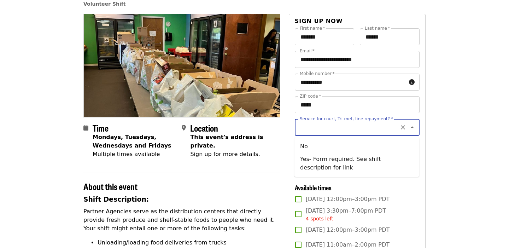
click at [322, 126] on input "Service for court, Tri-met, fine repayment?   *" at bounding box center [348, 127] width 96 height 13
click at [302, 147] on li "No" at bounding box center [356, 146] width 125 height 13
type input "**"
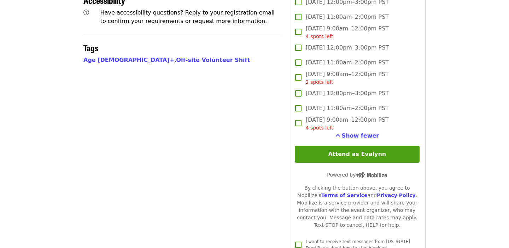
scroll to position [545, 0]
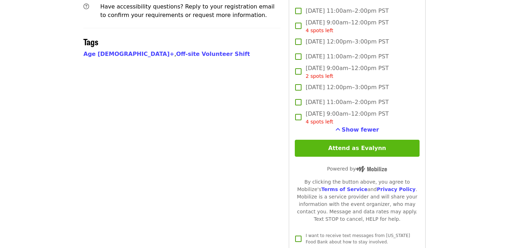
click at [340, 140] on button "Attend as Evalynn" at bounding box center [357, 148] width 125 height 17
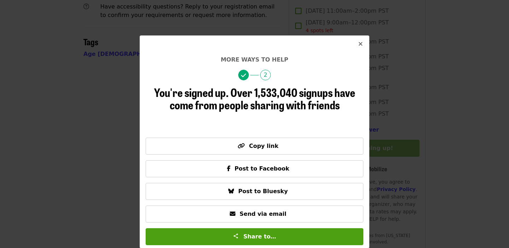
click at [363, 42] on button "Close" at bounding box center [360, 44] width 17 height 17
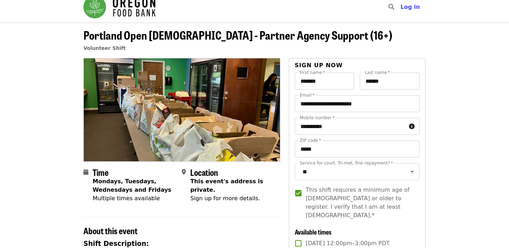
scroll to position [0, 0]
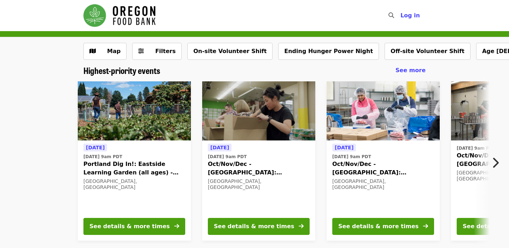
click at [259, 124] on img at bounding box center [258, 110] width 113 height 59
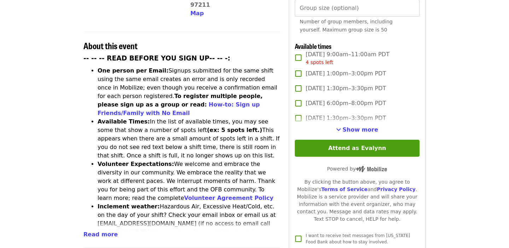
scroll to position [250, 0]
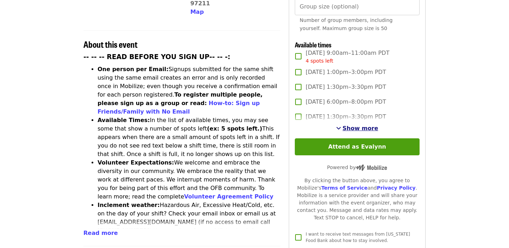
click at [365, 125] on span "Show more" at bounding box center [361, 128] width 36 height 7
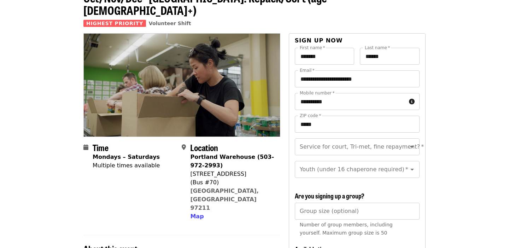
scroll to position [0, 0]
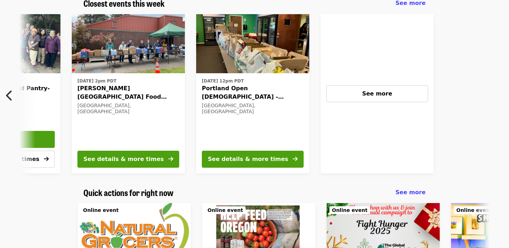
scroll to position [0, 380]
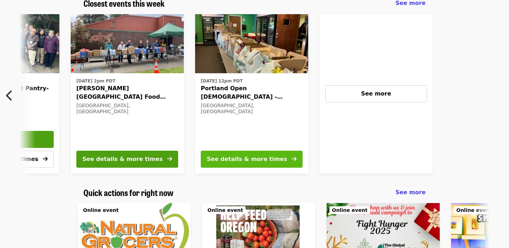
click at [230, 163] on div "See details & more times" at bounding box center [247, 159] width 80 height 8
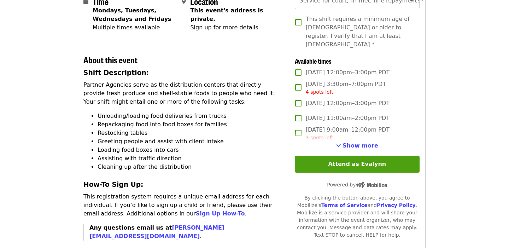
scroll to position [181, 0]
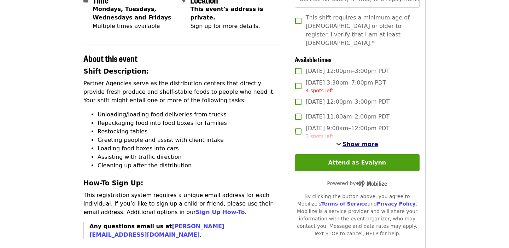
click at [358, 141] on span "Show more" at bounding box center [361, 144] width 36 height 7
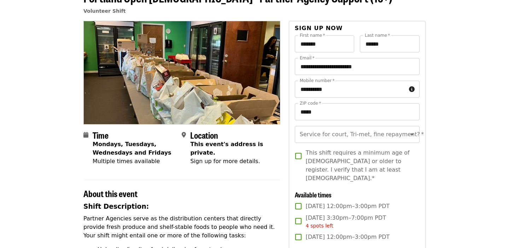
scroll to position [0, 0]
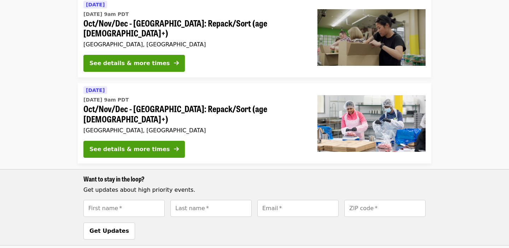
scroll to position [155, 0]
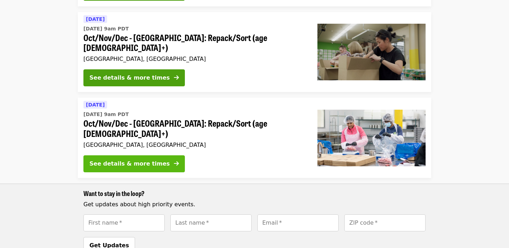
click at [134, 159] on div "See details & more times" at bounding box center [129, 163] width 80 height 8
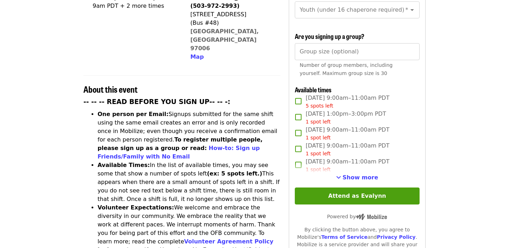
scroll to position [203, 0]
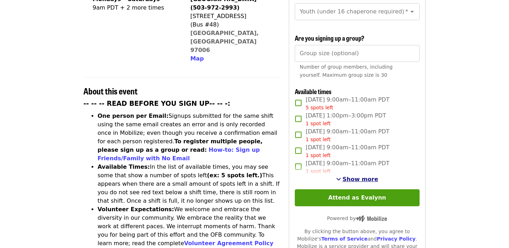
click at [356, 176] on span "Show more" at bounding box center [361, 179] width 36 height 7
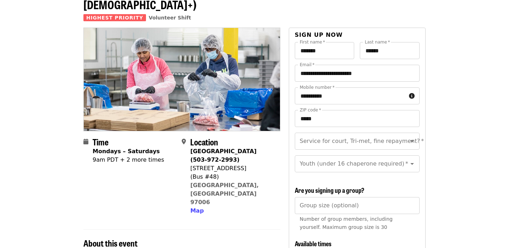
scroll to position [45, 0]
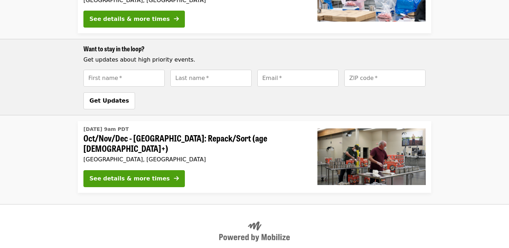
scroll to position [322, 0]
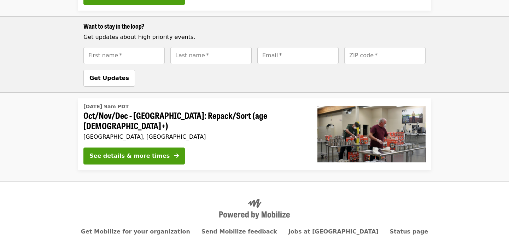
click at [176, 110] on span "Oct/Nov/Dec - [GEOGRAPHIC_DATA]: Repack/Sort (age [DEMOGRAPHIC_DATA]+)" at bounding box center [194, 120] width 223 height 21
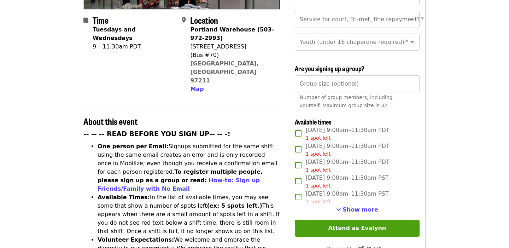
scroll to position [175, 0]
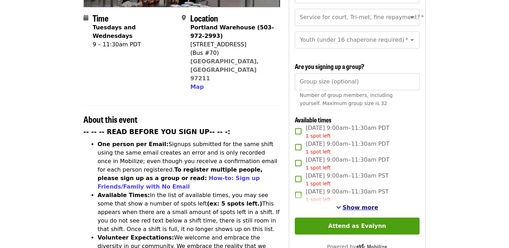
click at [351, 204] on span "Show more" at bounding box center [361, 207] width 36 height 7
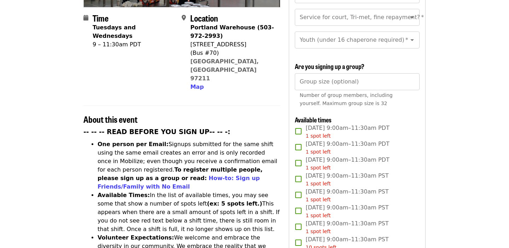
scroll to position [0, 0]
